Goal: Transaction & Acquisition: Purchase product/service

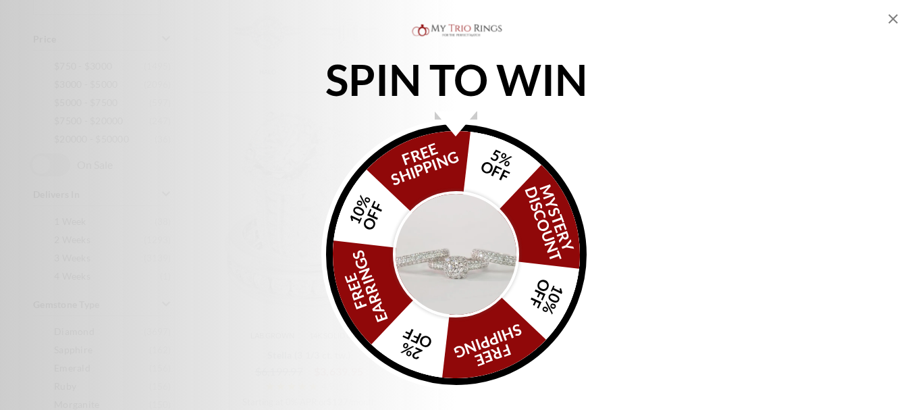
scroll to position [742, 0]
click at [450, 234] on img "Alia popup" at bounding box center [456, 254] width 127 height 127
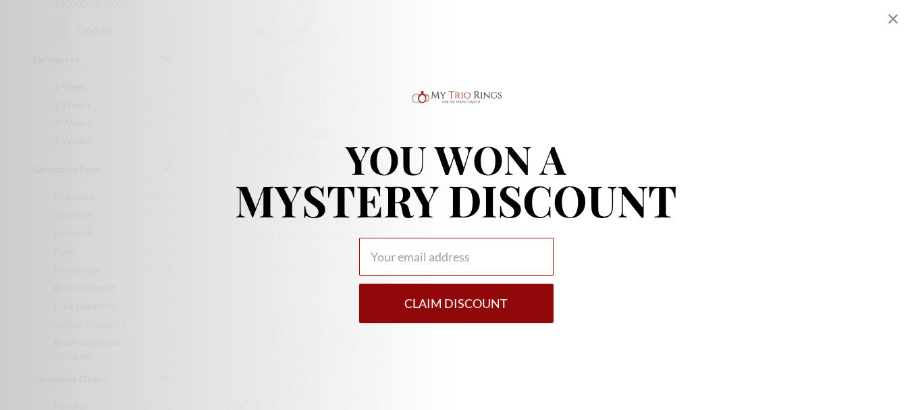
click at [430, 263] on input "Alia popup" at bounding box center [456, 257] width 194 height 38
type input "[EMAIL_ADDRESS][DOMAIN_NAME]"
click at [456, 302] on button "Claim DISCOUNT" at bounding box center [456, 302] width 194 height 39
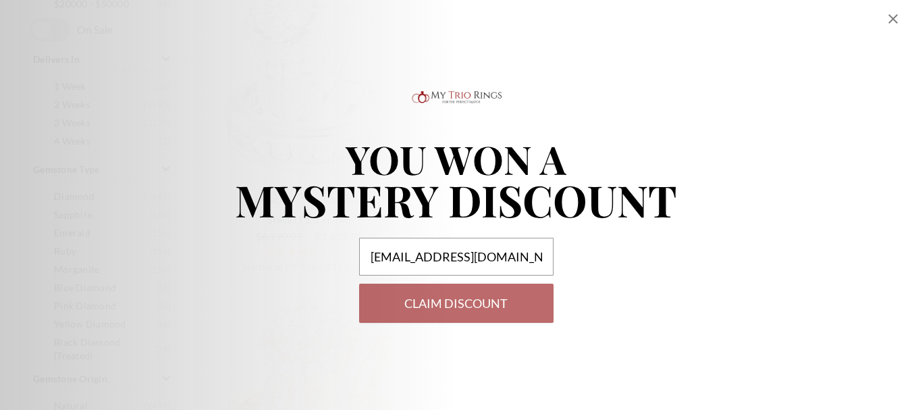
select select "US"
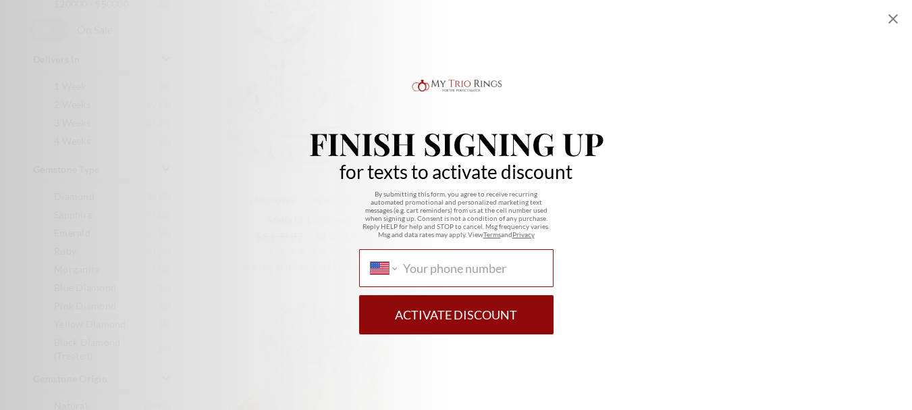
click at [486, 267] on input "International [GEOGRAPHIC_DATA] [GEOGRAPHIC_DATA] [GEOGRAPHIC_DATA] [GEOGRAPHIC…" at bounding box center [472, 268] width 138 height 15
type input "[PHONE_NUMBER]"
click at [464, 305] on button "Activate Discount" at bounding box center [456, 314] width 194 height 39
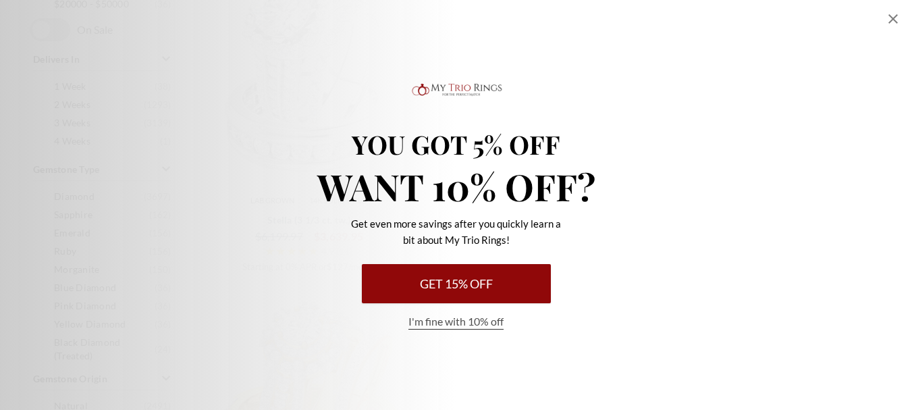
click at [459, 322] on button "I'm fine with 10% off" at bounding box center [455, 322] width 95 height 16
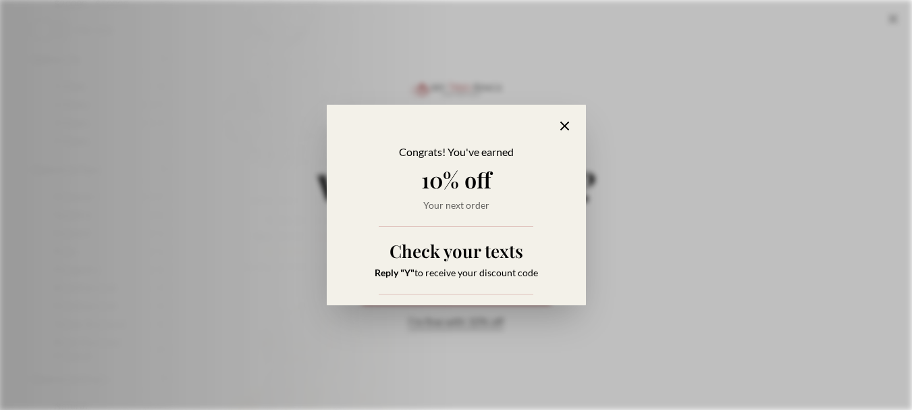
click at [559, 126] on icon "Alia popup" at bounding box center [565, 126] width 16 height 16
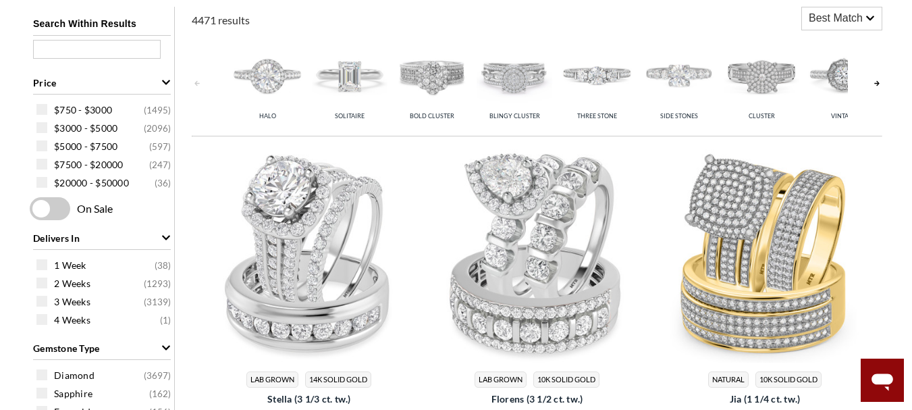
scroll to position [540, 0]
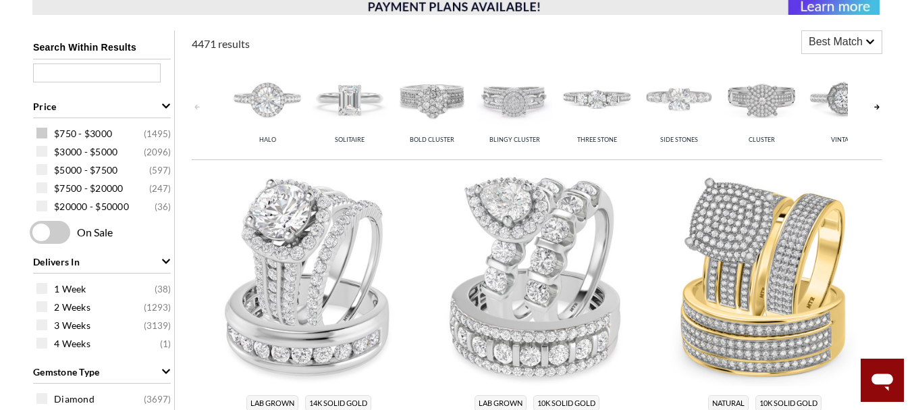
click at [47, 133] on span at bounding box center [41, 133] width 11 height 11
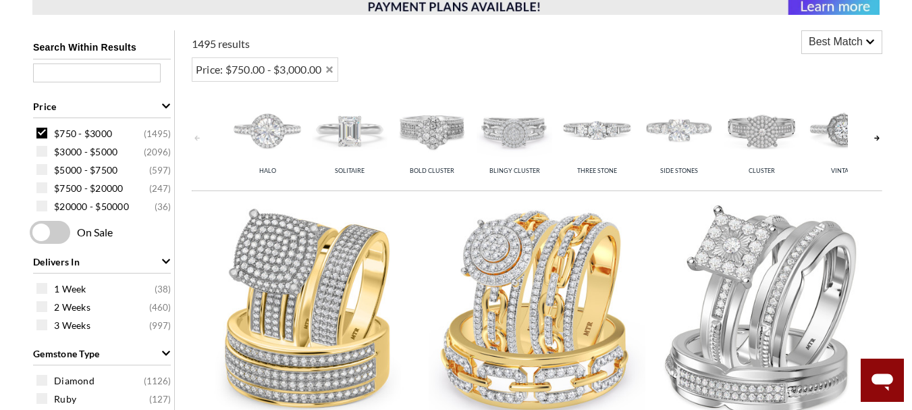
click at [865, 42] on icon at bounding box center [869, 41] width 9 height 9
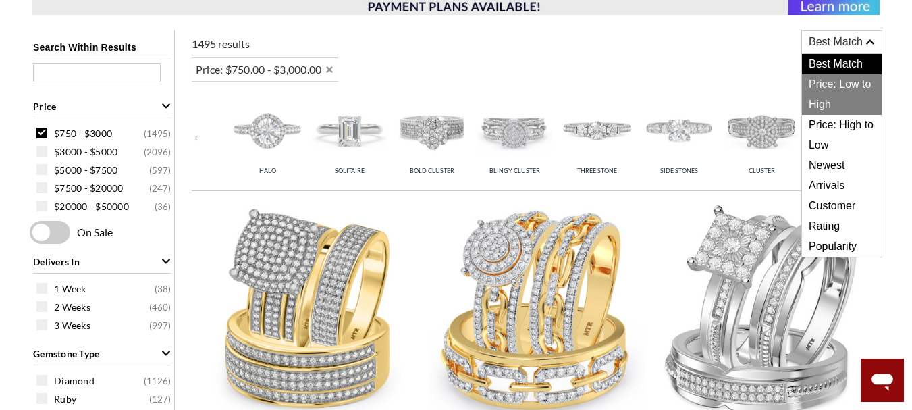
click at [838, 82] on span "Price: Low to High" at bounding box center [842, 94] width 80 height 40
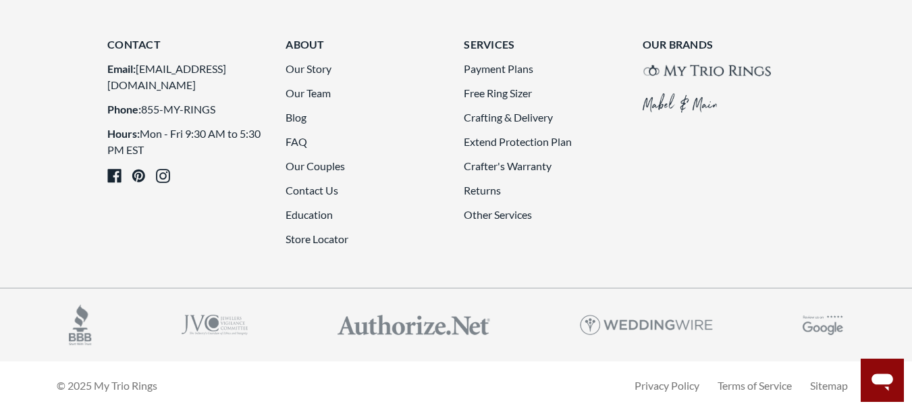
scroll to position [3847, 0]
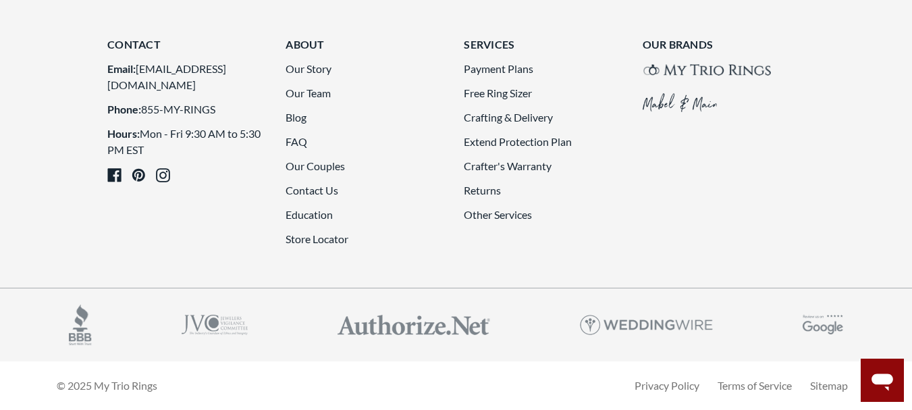
scroll to position [3930, 0]
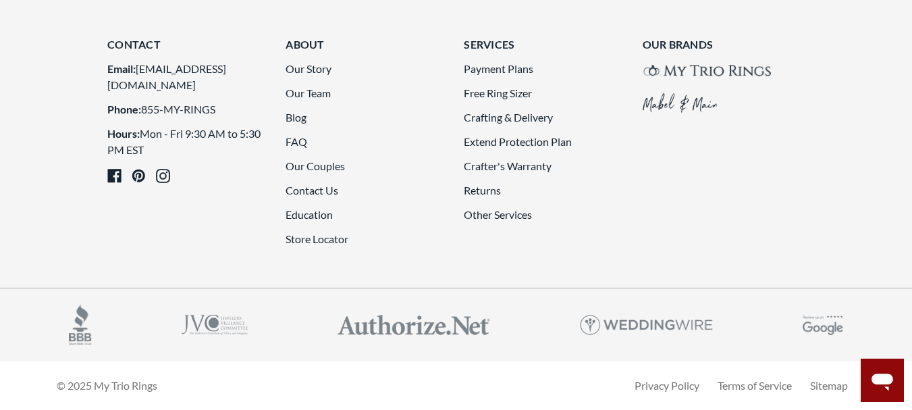
scroll to position [3795, 0]
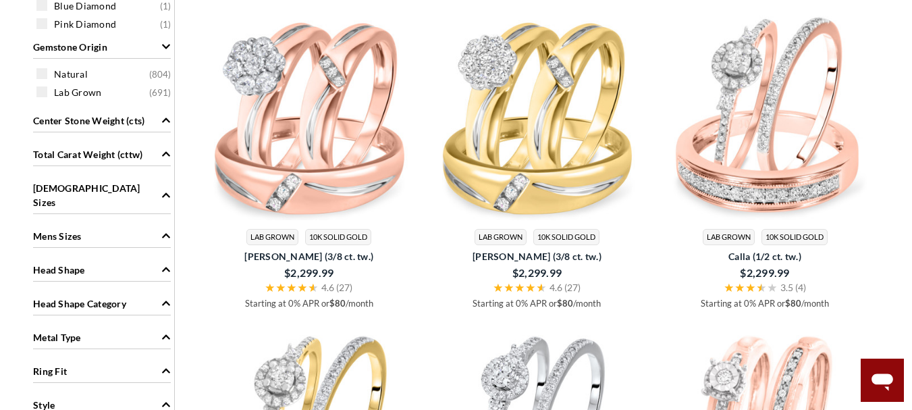
scroll to position [1095, 0]
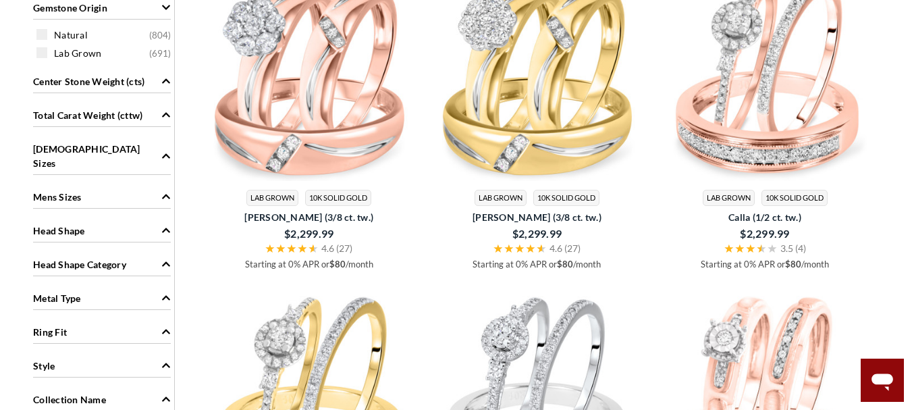
click at [119, 183] on div "Mens Sizes" at bounding box center [102, 196] width 138 height 26
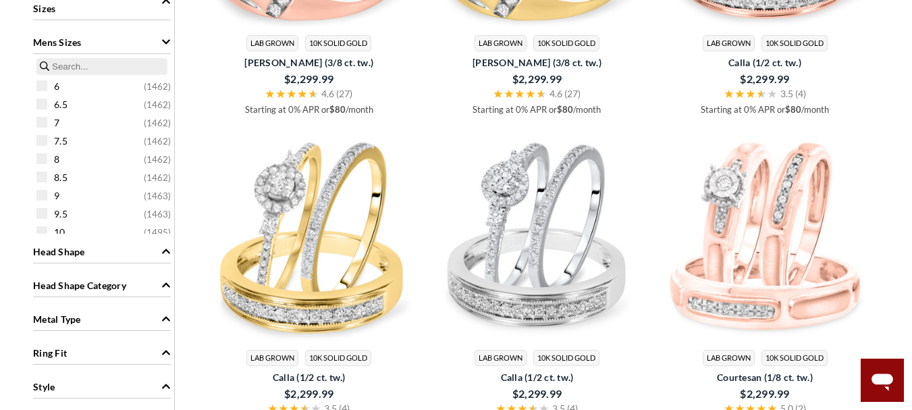
scroll to position [1297, 0]
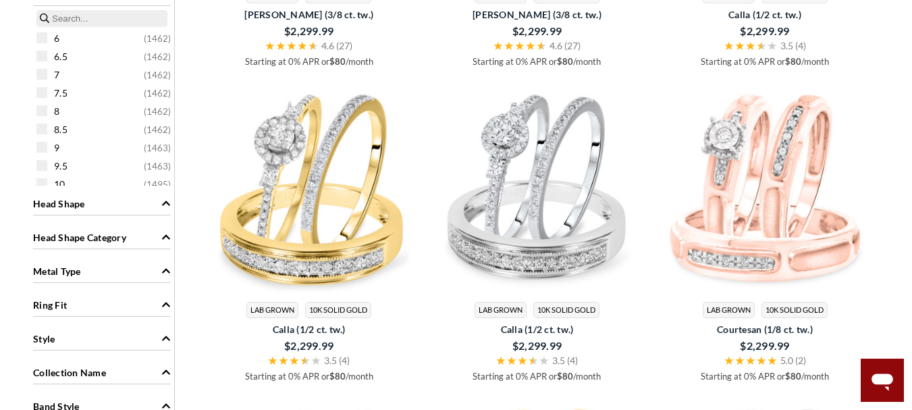
click at [117, 291] on div "Ring Fit" at bounding box center [102, 304] width 138 height 26
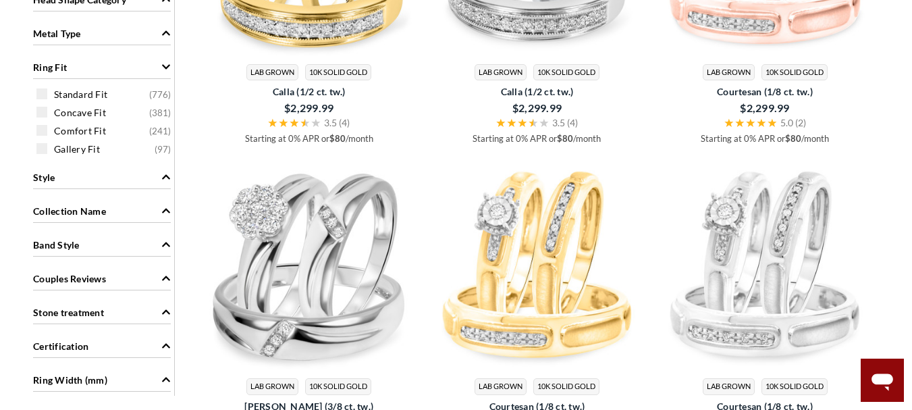
scroll to position [1567, 0]
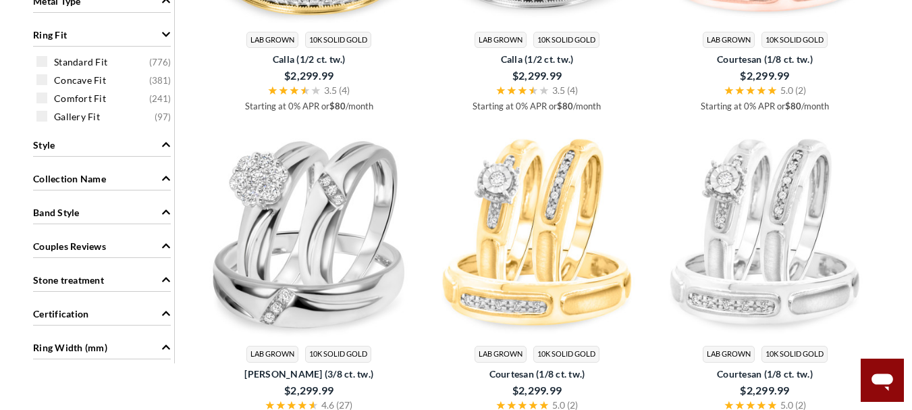
click at [101, 340] on span "Ring Width (mm)" at bounding box center [70, 347] width 74 height 14
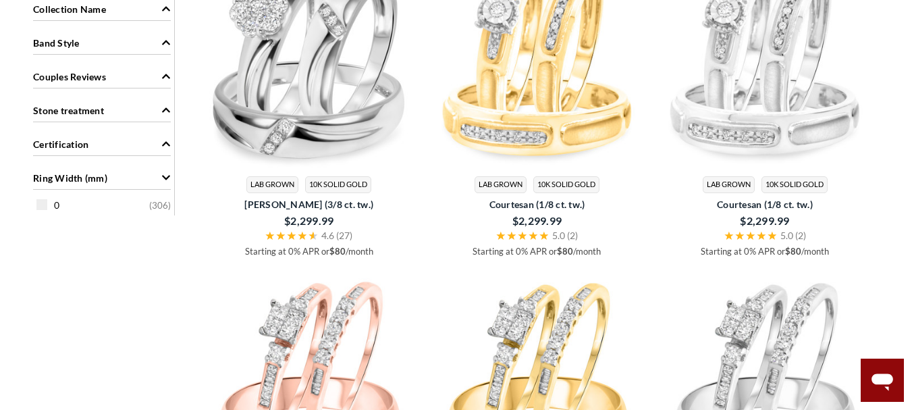
scroll to position [1770, 0]
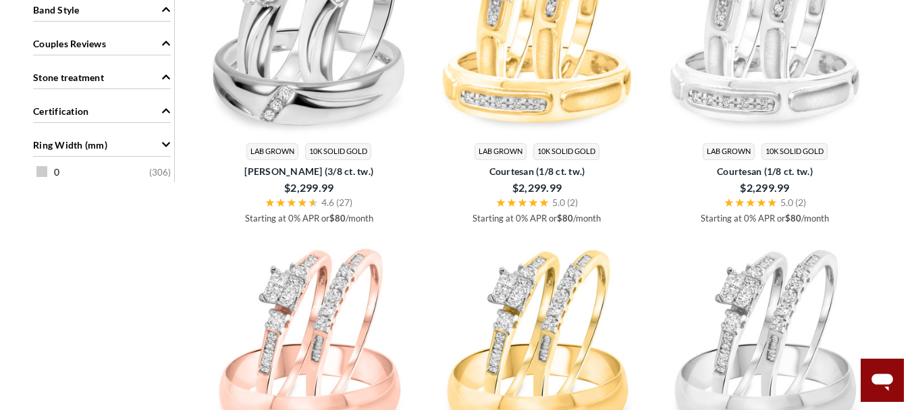
click at [41, 166] on span at bounding box center [41, 171] width 11 height 11
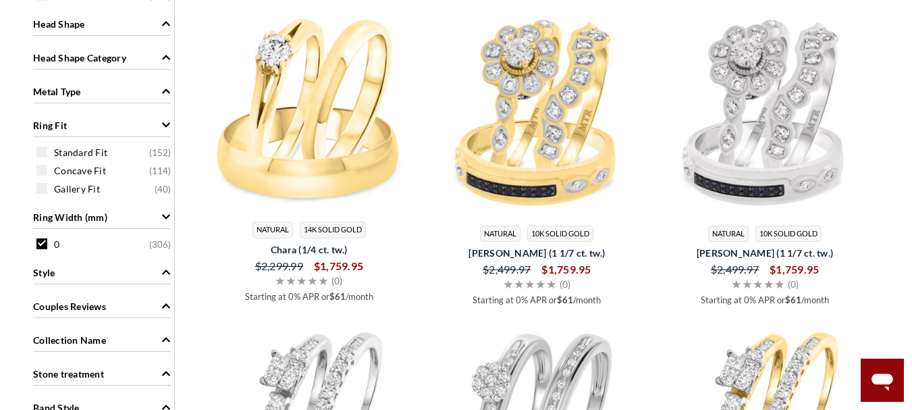
scroll to position [1365, 0]
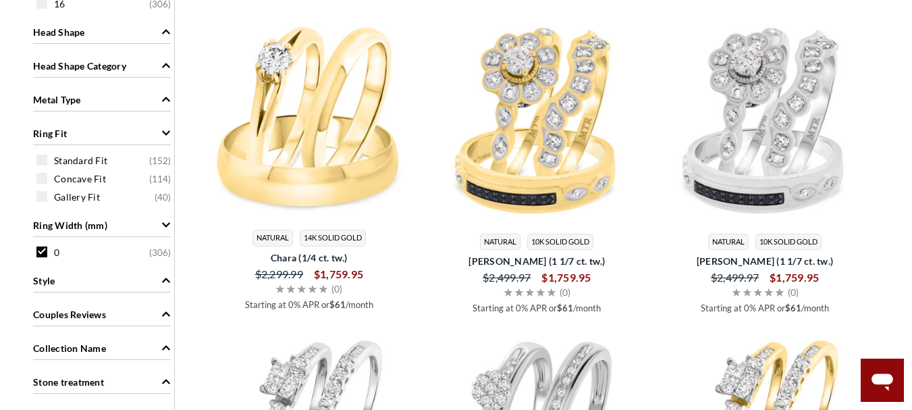
click at [40, 246] on span at bounding box center [41, 251] width 11 height 11
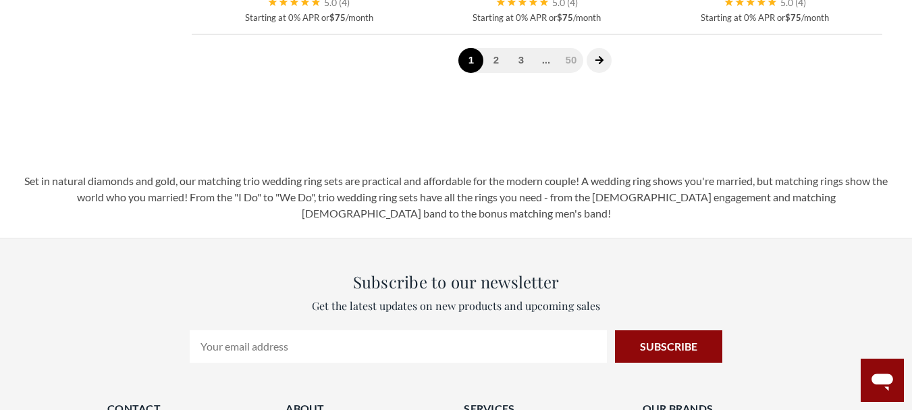
scroll to position [3846, 0]
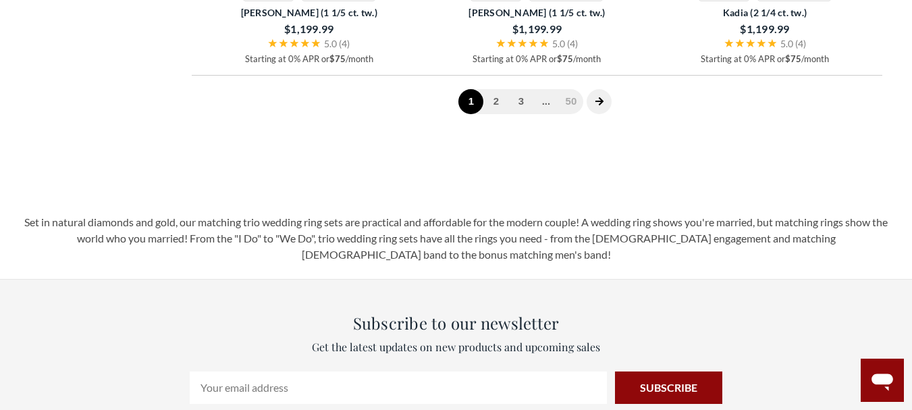
click at [593, 105] on span at bounding box center [599, 101] width 25 height 25
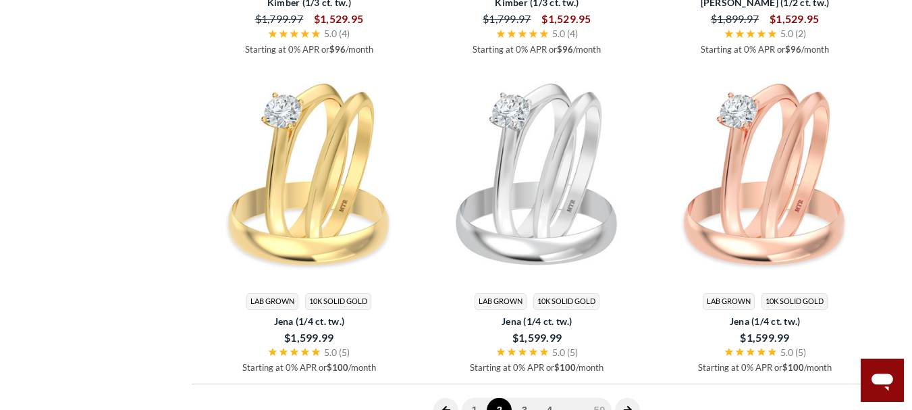
scroll to position [3692, 0]
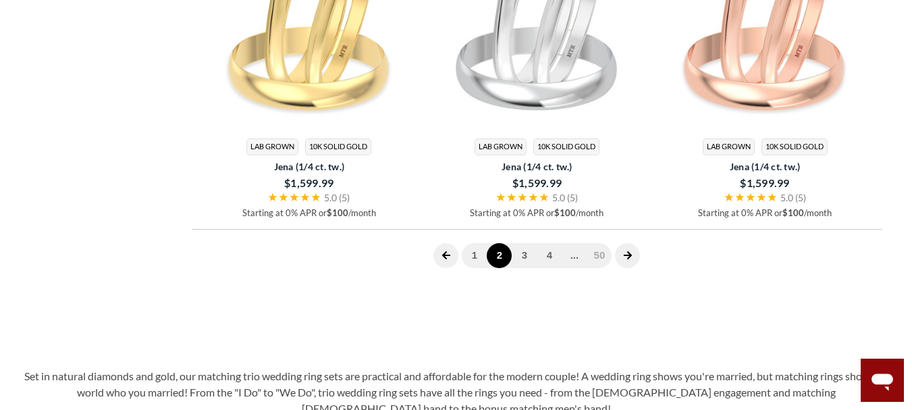
click at [595, 255] on span "1 2 3 4 ... 50" at bounding box center [537, 255] width 150 height 25
click at [570, 258] on span "..." at bounding box center [574, 255] width 25 height 25
click at [572, 257] on span "..." at bounding box center [574, 255] width 25 height 25
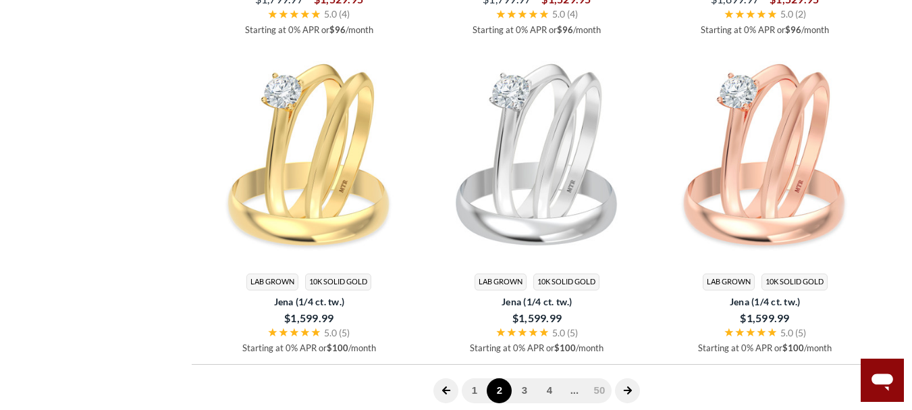
scroll to position [3760, 0]
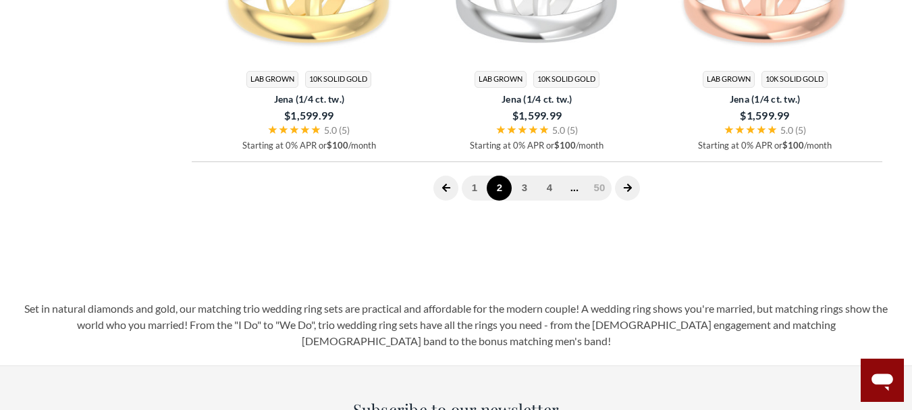
click at [574, 190] on span "..." at bounding box center [574, 187] width 25 height 25
click at [549, 189] on link "4" at bounding box center [549, 187] width 25 height 25
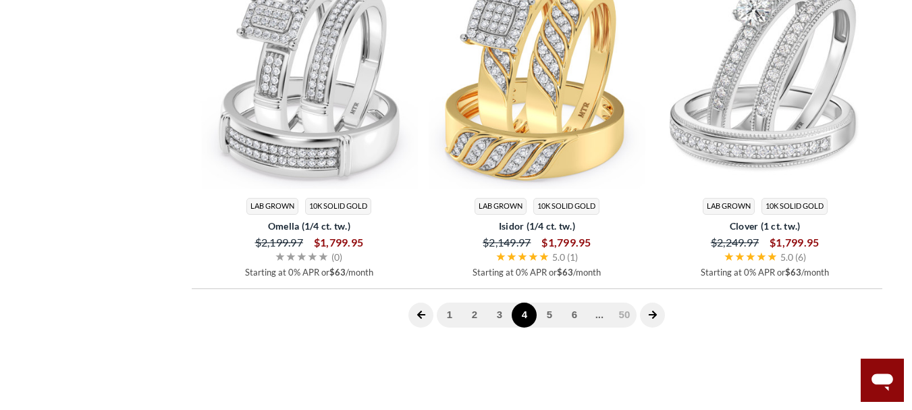
scroll to position [3660, 0]
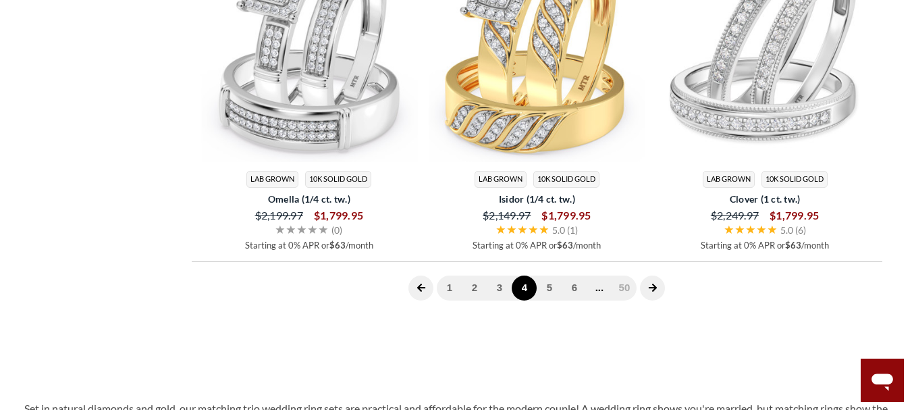
click at [597, 290] on span "..." at bounding box center [599, 287] width 25 height 25
click at [648, 287] on icon "next page" at bounding box center [652, 287] width 9 height 9
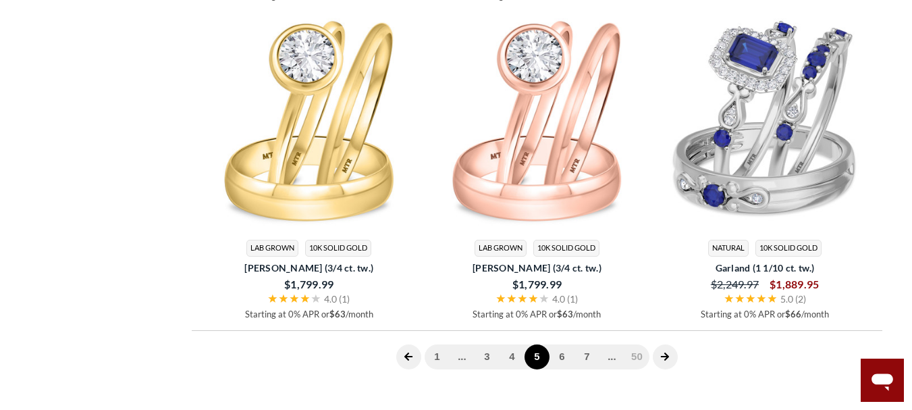
scroll to position [3930, 0]
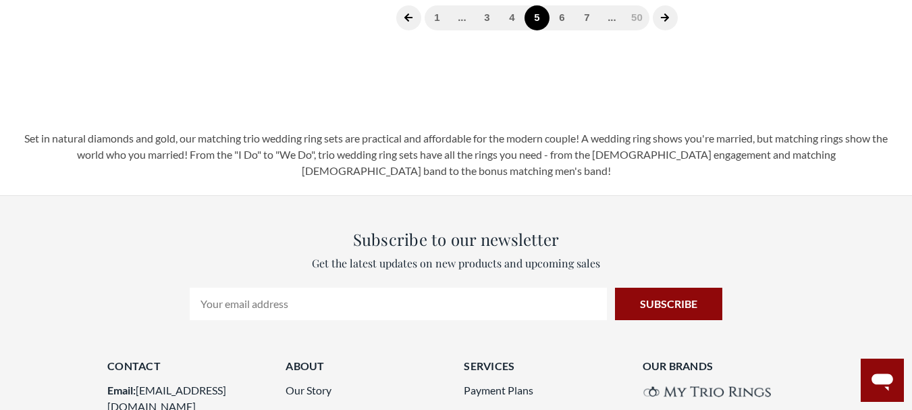
click at [663, 22] on icon "next page" at bounding box center [664, 17] width 9 height 9
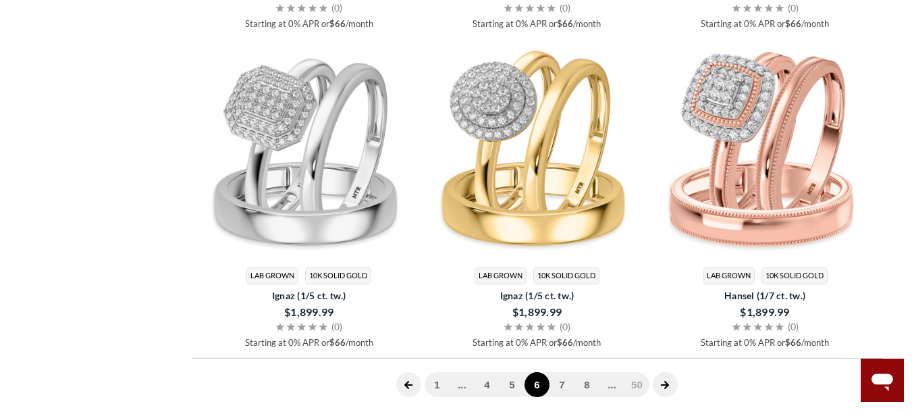
scroll to position [3795, 0]
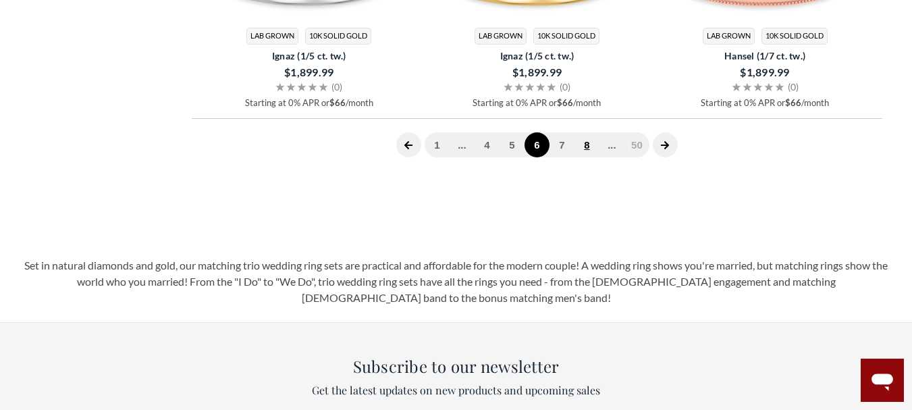
click at [589, 146] on link "8" at bounding box center [586, 144] width 25 height 25
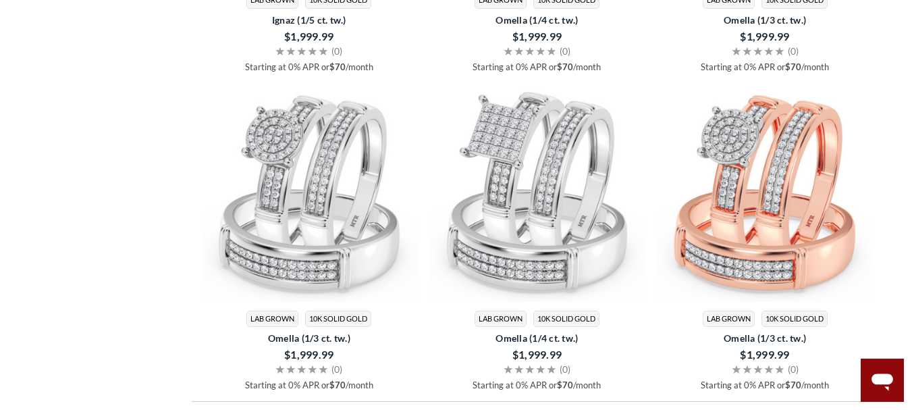
scroll to position [3930, 0]
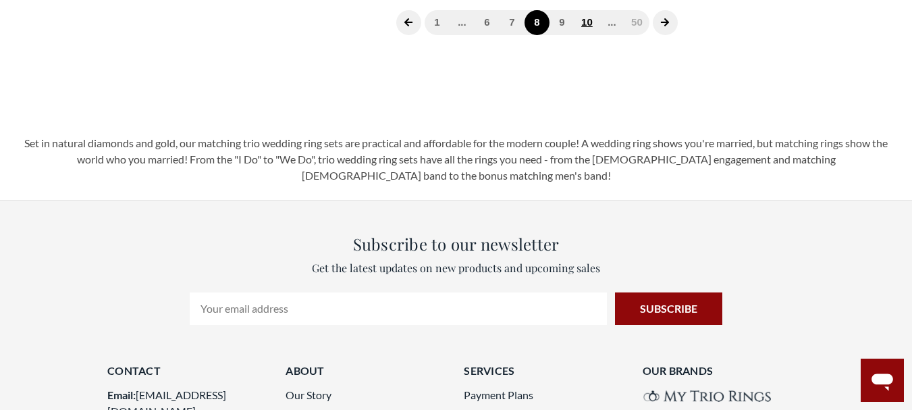
click at [585, 18] on link "10" at bounding box center [586, 22] width 25 height 25
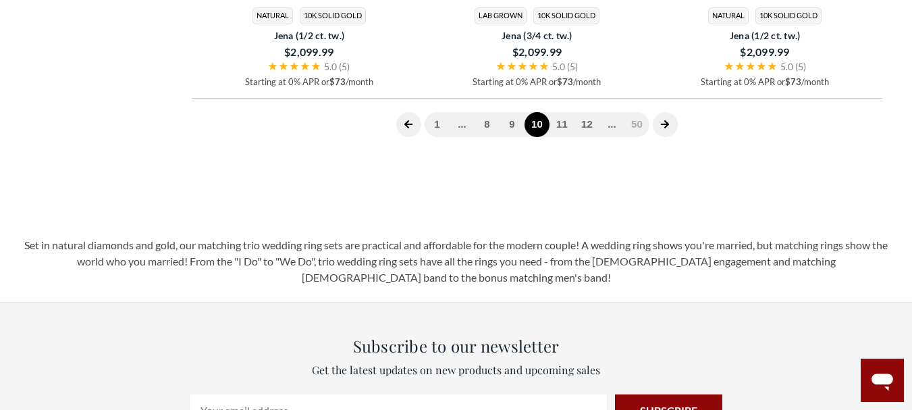
scroll to position [3862, 0]
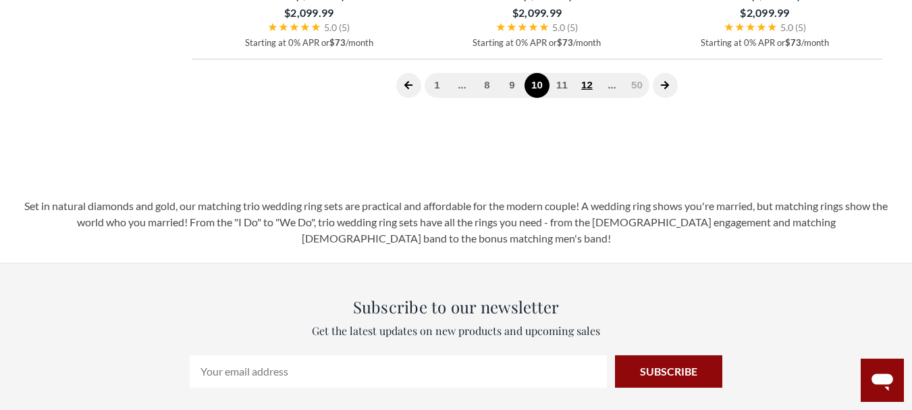
click at [591, 88] on link "12" at bounding box center [586, 85] width 25 height 25
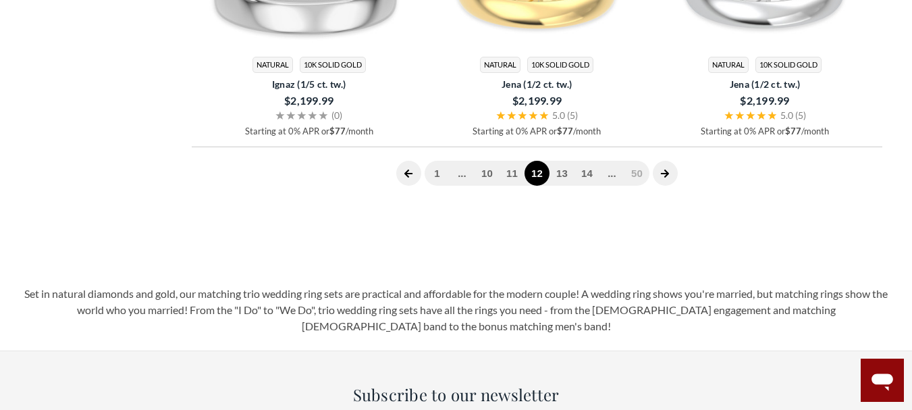
scroll to position [3795, 0]
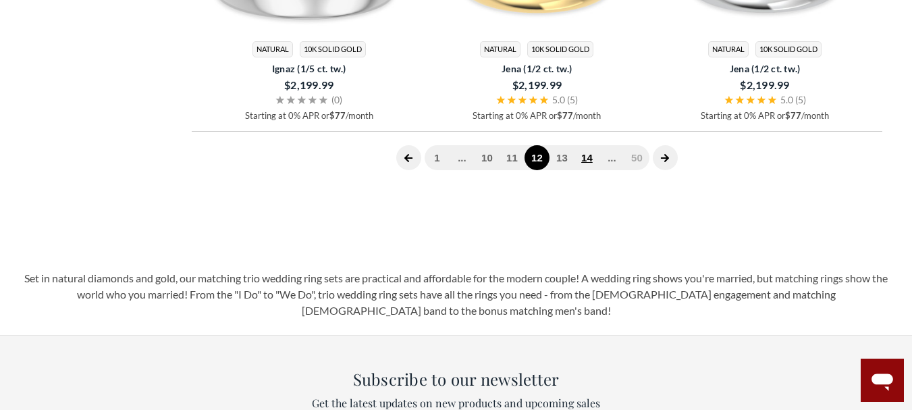
click at [586, 159] on link "14" at bounding box center [586, 157] width 25 height 25
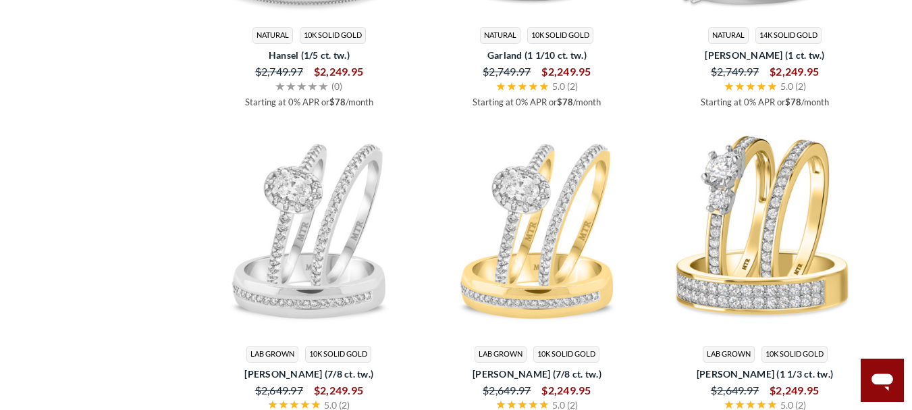
scroll to position [3795, 0]
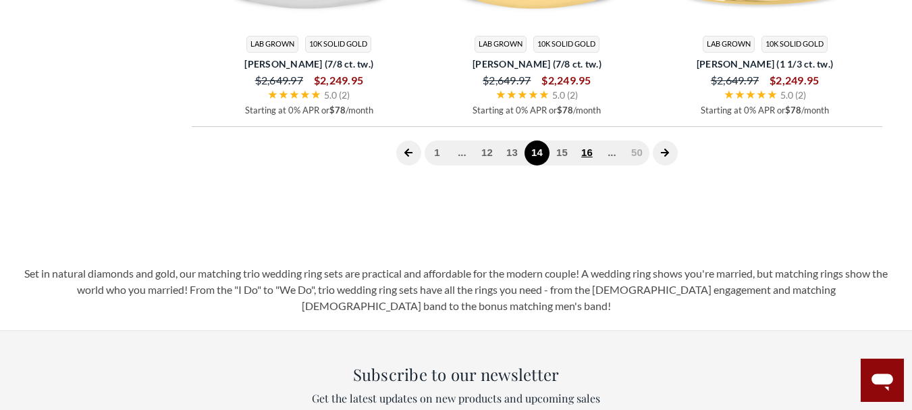
click at [591, 148] on link "16" at bounding box center [586, 152] width 25 height 25
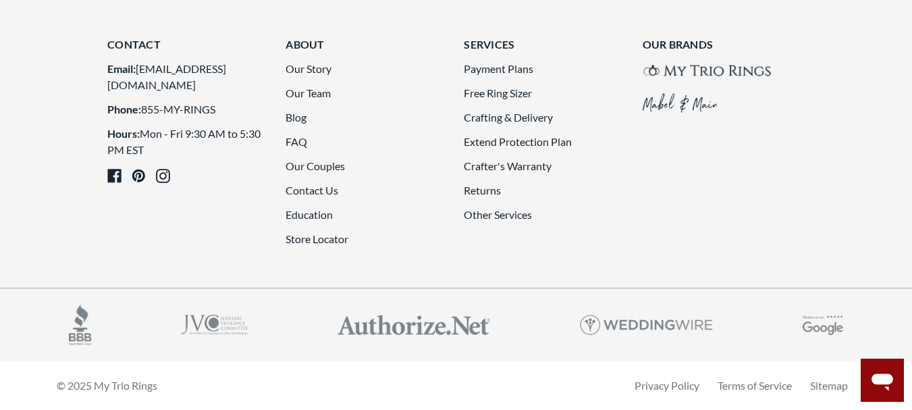
scroll to position [3795, 0]
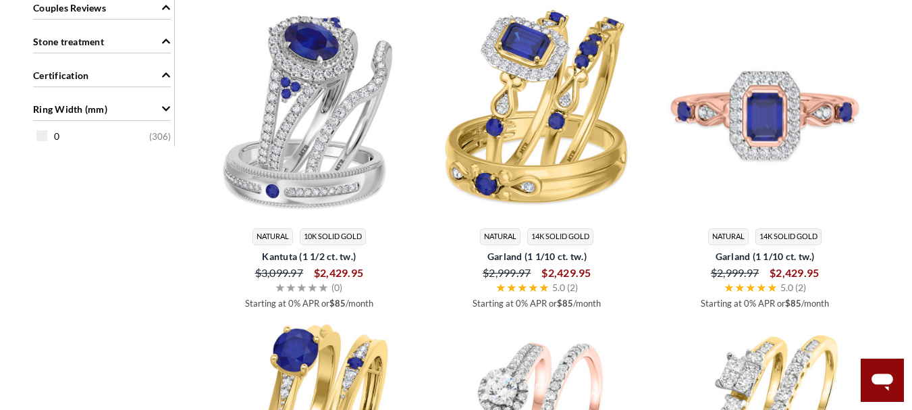
scroll to position [1972, 0]
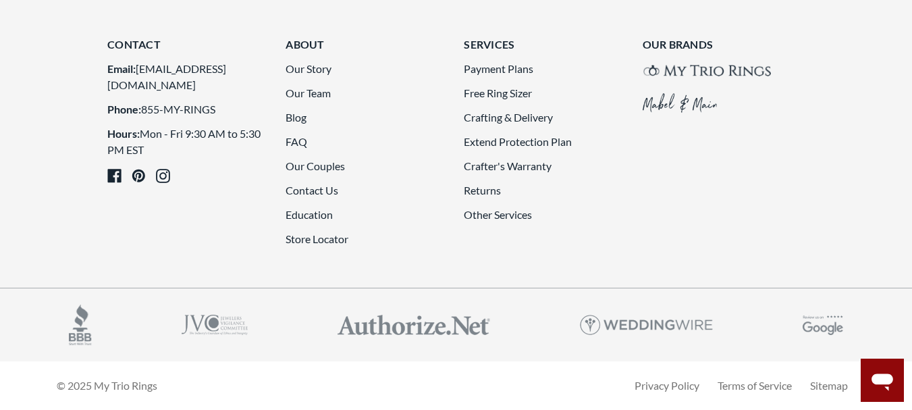
scroll to position [3862, 0]
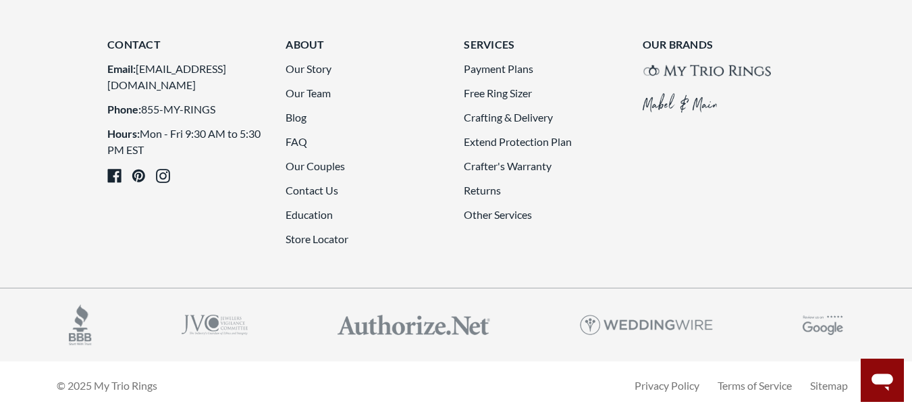
scroll to position [3862, 0]
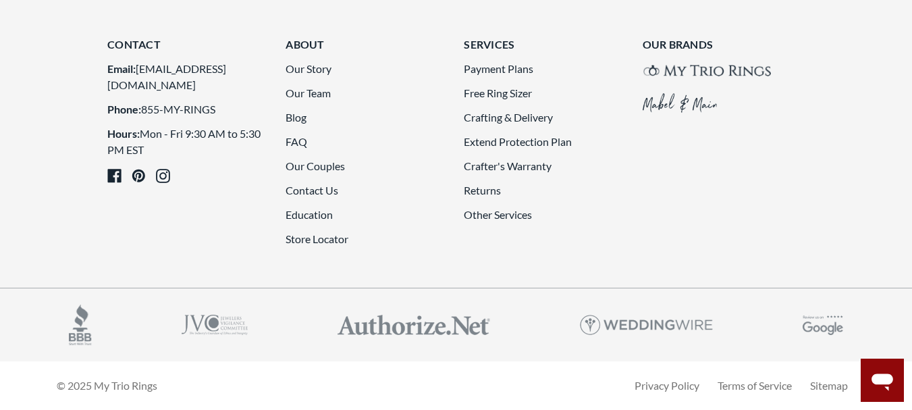
scroll to position [3120, 0]
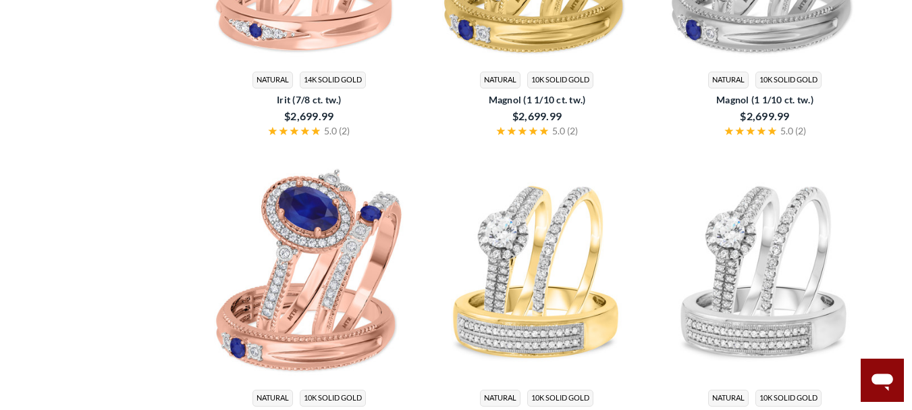
scroll to position [3795, 0]
